Goal: Find specific page/section: Find specific page/section

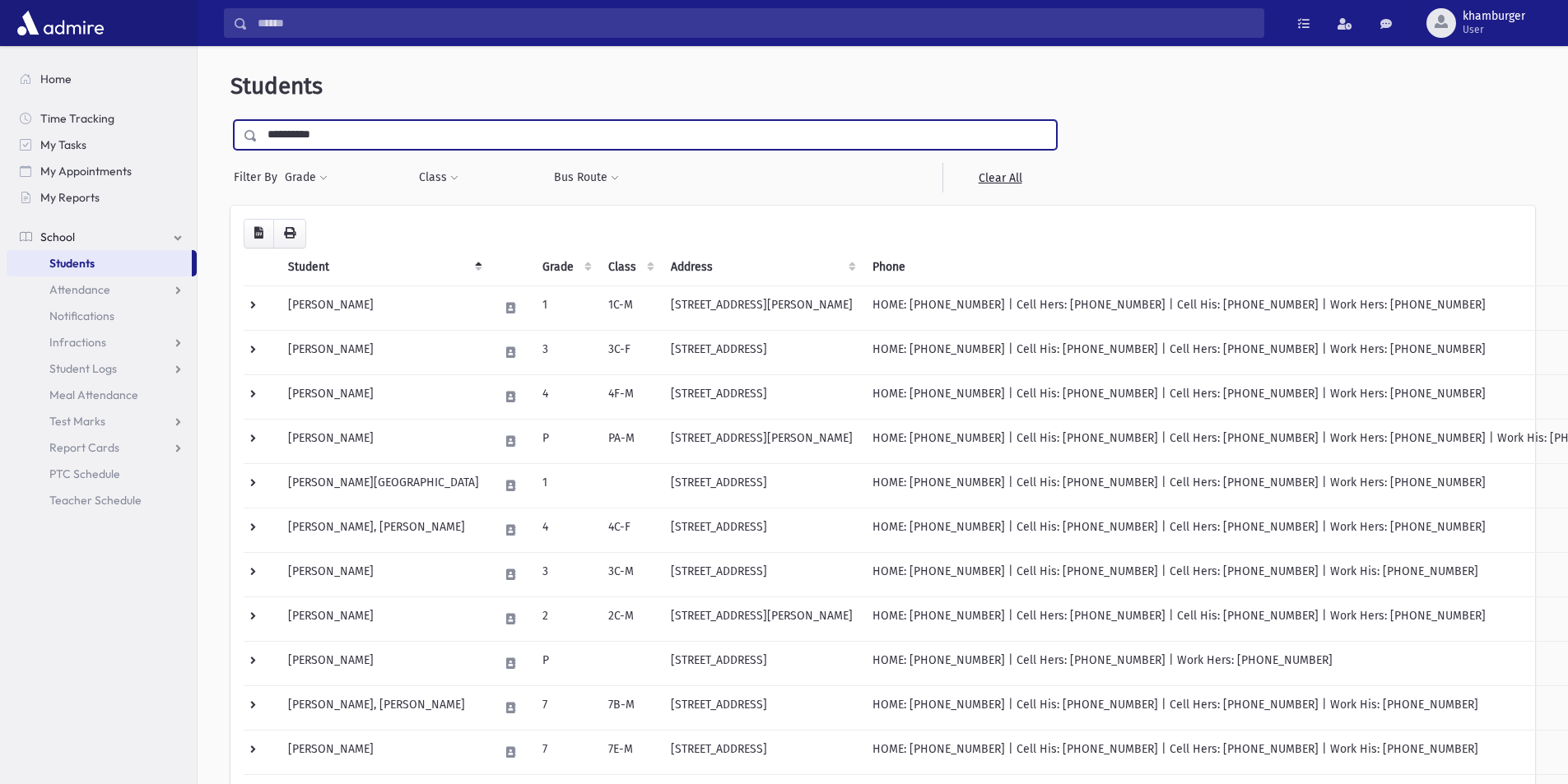
click at [230, 120] on input "submit" at bounding box center [253, 131] width 46 height 22
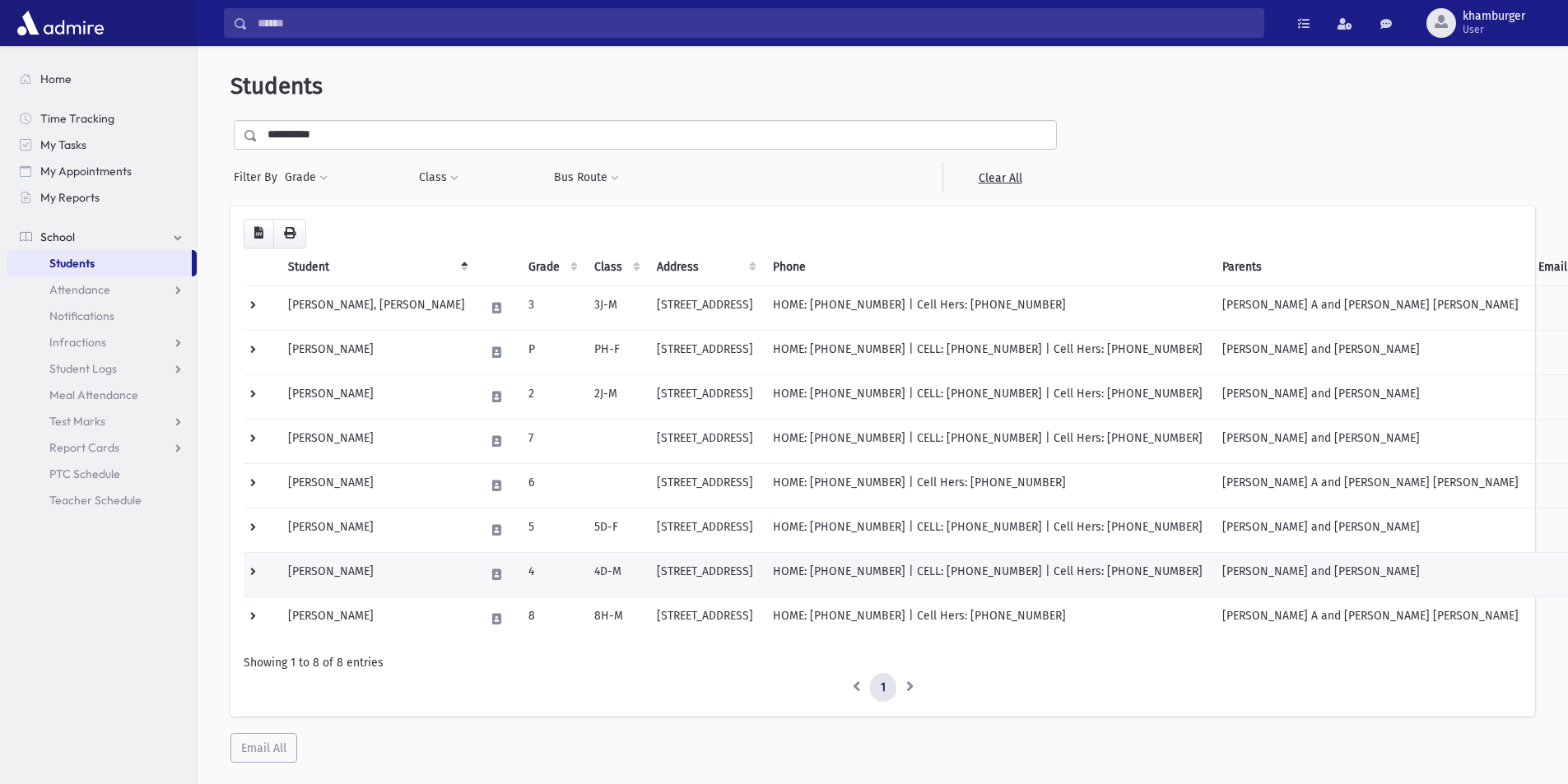
click at [718, 570] on td "294 7th St Lakewood, NJ 08701-2887" at bounding box center [705, 574] width 116 height 44
click at [721, 572] on td "294 7th St Lakewood, NJ 08701-2887" at bounding box center [705, 574] width 116 height 44
